Goal: Task Accomplishment & Management: Use online tool/utility

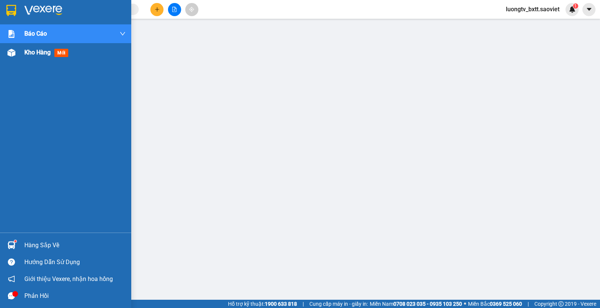
click at [27, 53] on span "Kho hàng" at bounding box center [37, 52] width 26 height 7
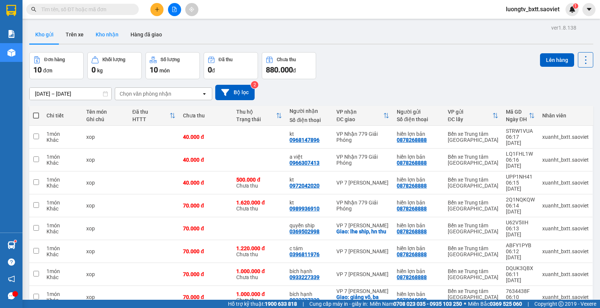
click at [97, 35] on button "Kho nhận" at bounding box center [107, 35] width 35 height 18
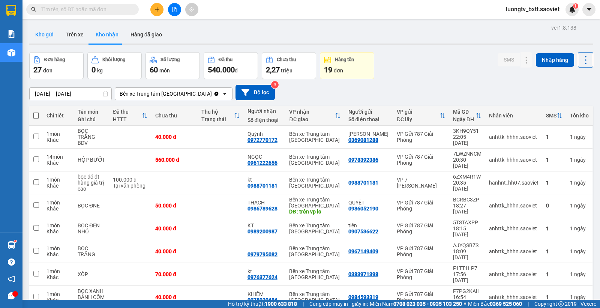
click at [45, 34] on button "Kho gửi" at bounding box center [44, 35] width 30 height 18
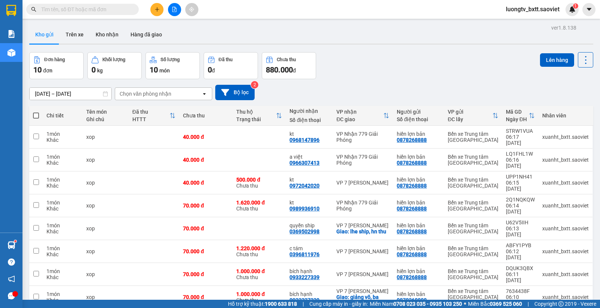
scroll to position [39, 0]
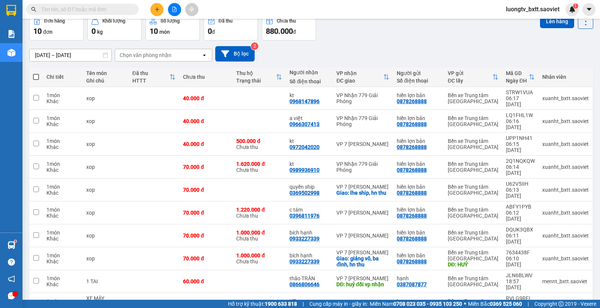
click at [397, 38] on div "Đơn hàng 10 đơn Khối lượng 0 kg Số lượng 10 món Đã thu 0 đ Chưa thu 880.000 đ L…" at bounding box center [311, 27] width 564 height 27
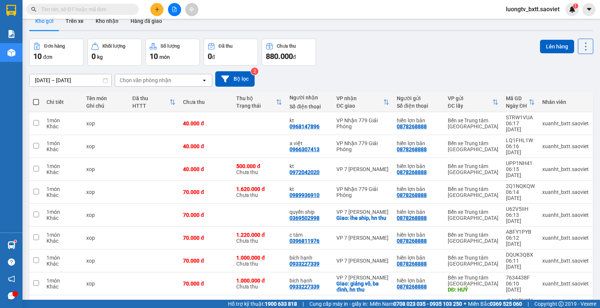
scroll to position [0, 0]
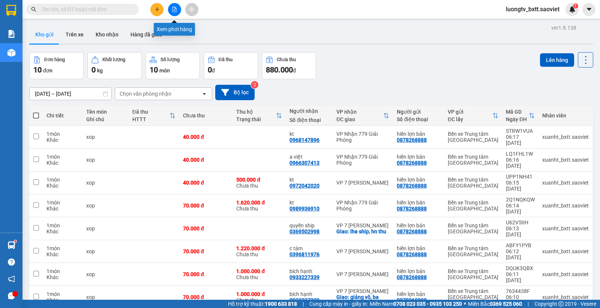
click at [170, 10] on button at bounding box center [174, 9] width 13 height 13
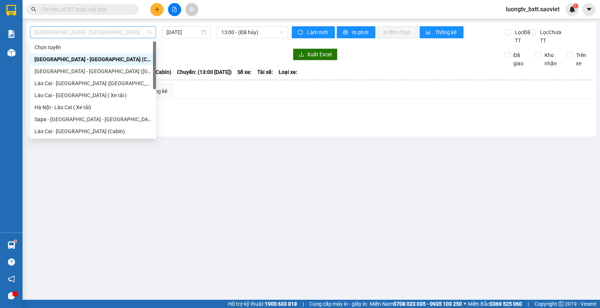
click at [113, 31] on span "[GEOGRAPHIC_DATA] - [GEOGRAPHIC_DATA] (Cabin)" at bounding box center [93, 32] width 117 height 11
click at [89, 84] on div "Lào Cai - [GEOGRAPHIC_DATA] ([GEOGRAPHIC_DATA])" at bounding box center [93, 83] width 117 height 8
type input "[DATE]"
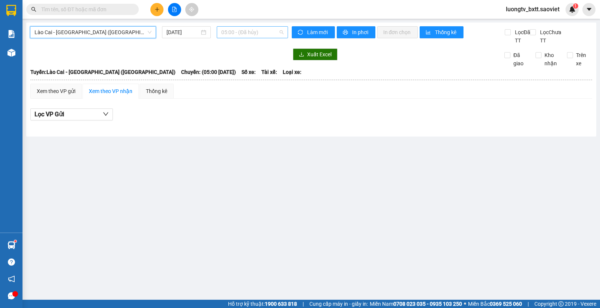
click at [254, 35] on span "05:00 - (Đã hủy)" at bounding box center [252, 32] width 62 height 11
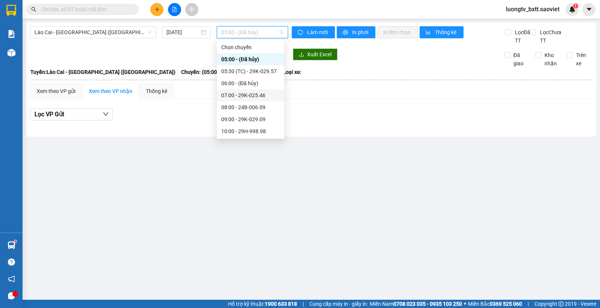
click at [246, 93] on div "07:00 - 29K-025.46" at bounding box center [250, 95] width 59 height 8
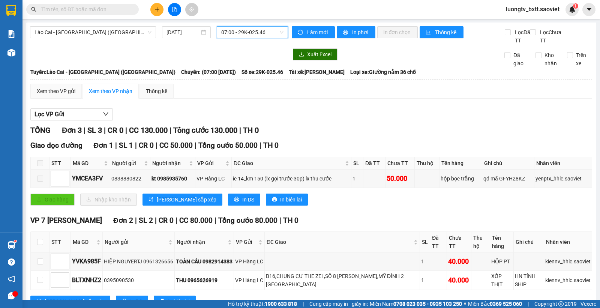
scroll to position [30, 0]
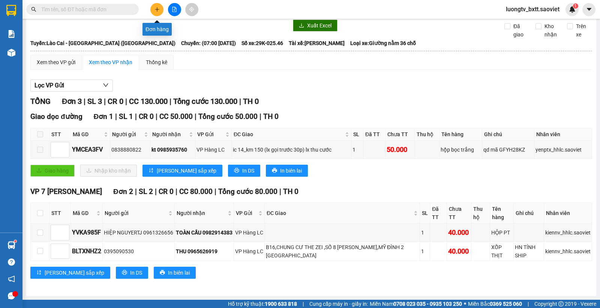
click at [157, 8] on icon "plus" at bounding box center [157, 9] width 0 height 4
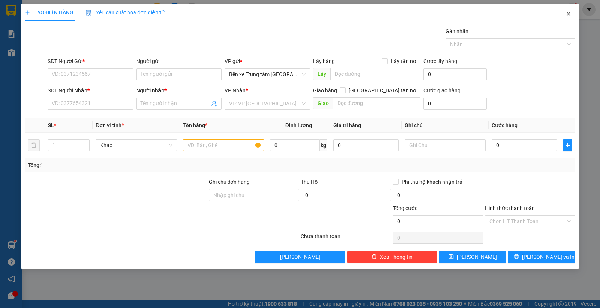
click at [567, 12] on icon "close" at bounding box center [569, 14] width 6 height 6
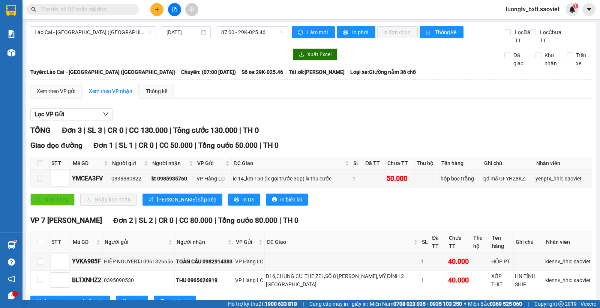
click at [106, 9] on input "text" at bounding box center [85, 9] width 89 height 8
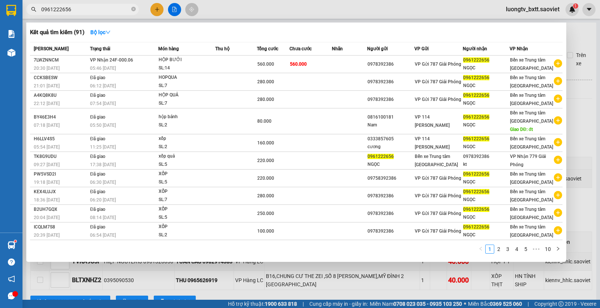
type input "0961222656"
click at [584, 38] on div at bounding box center [300, 154] width 600 height 308
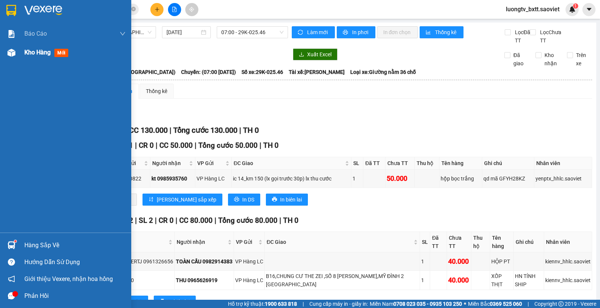
click at [24, 53] on div "Kho hàng mới" at bounding box center [65, 52] width 131 height 19
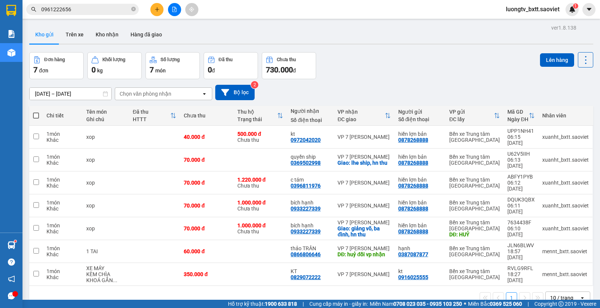
click at [37, 114] on span at bounding box center [36, 116] width 6 height 6
click at [36, 112] on input "checkbox" at bounding box center [36, 112] width 0 height 0
checkbox input "true"
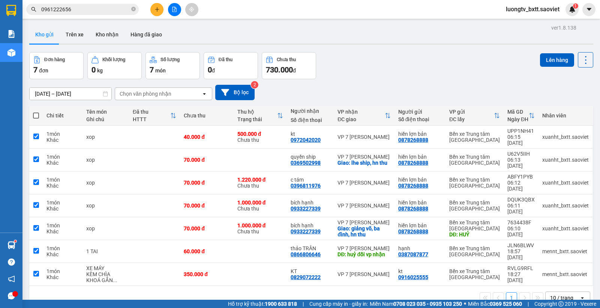
checkbox input "true"
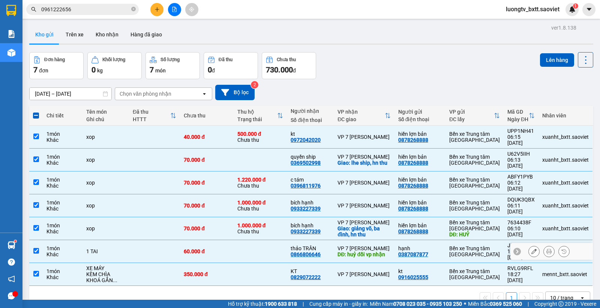
click at [225, 240] on td "60.000 đ" at bounding box center [207, 251] width 54 height 23
checkbox input "false"
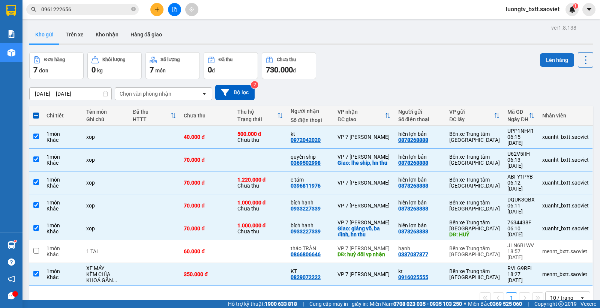
click at [541, 59] on button "Lên hàng" at bounding box center [557, 60] width 34 height 14
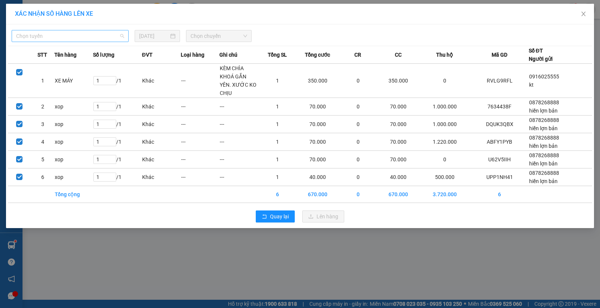
click at [96, 35] on span "Chọn tuyến" at bounding box center [70, 35] width 108 height 11
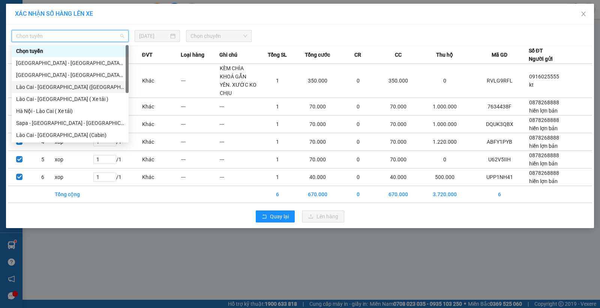
click at [69, 91] on div "Lào Cai - [GEOGRAPHIC_DATA] ([GEOGRAPHIC_DATA])" at bounding box center [70, 87] width 117 height 12
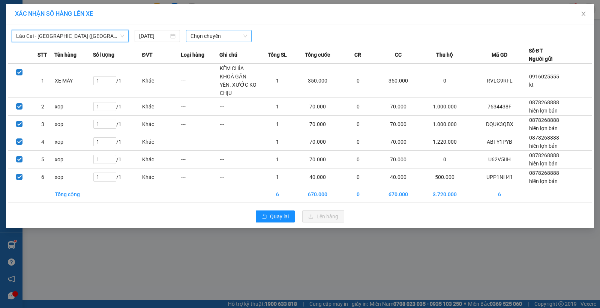
click at [210, 34] on span "Chọn chuyến" at bounding box center [219, 35] width 57 height 11
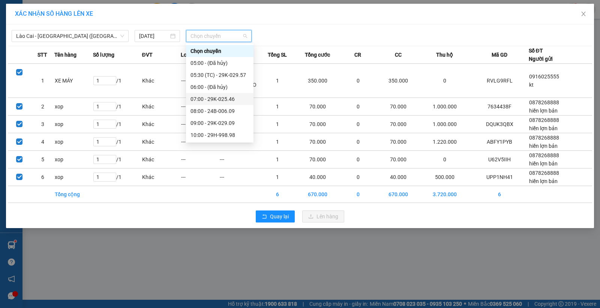
click at [212, 98] on div "07:00 - 29K-025.46" at bounding box center [220, 99] width 59 height 8
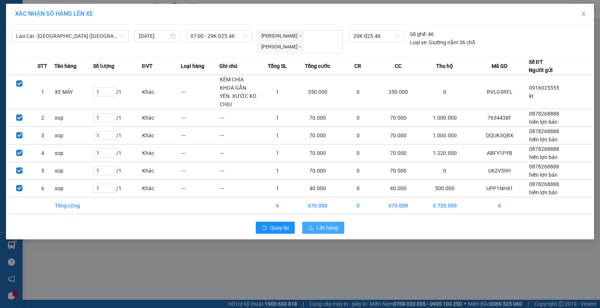
click at [317, 224] on span "Lên hàng" at bounding box center [328, 228] width 22 height 8
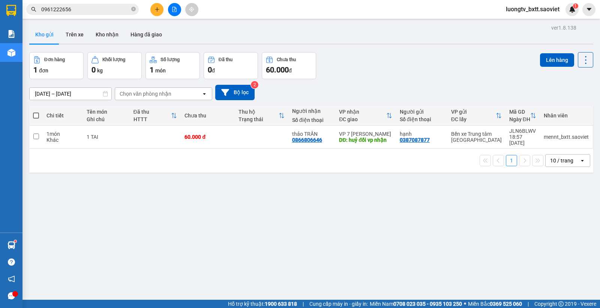
click at [464, 72] on div "Đơn hàng 1 đơn Khối lượng 0 kg Số lượng 1 món Đã thu 0 đ Chưa thu 60.000 đ Lên …" at bounding box center [311, 65] width 564 height 27
